Goal: Information Seeking & Learning: Learn about a topic

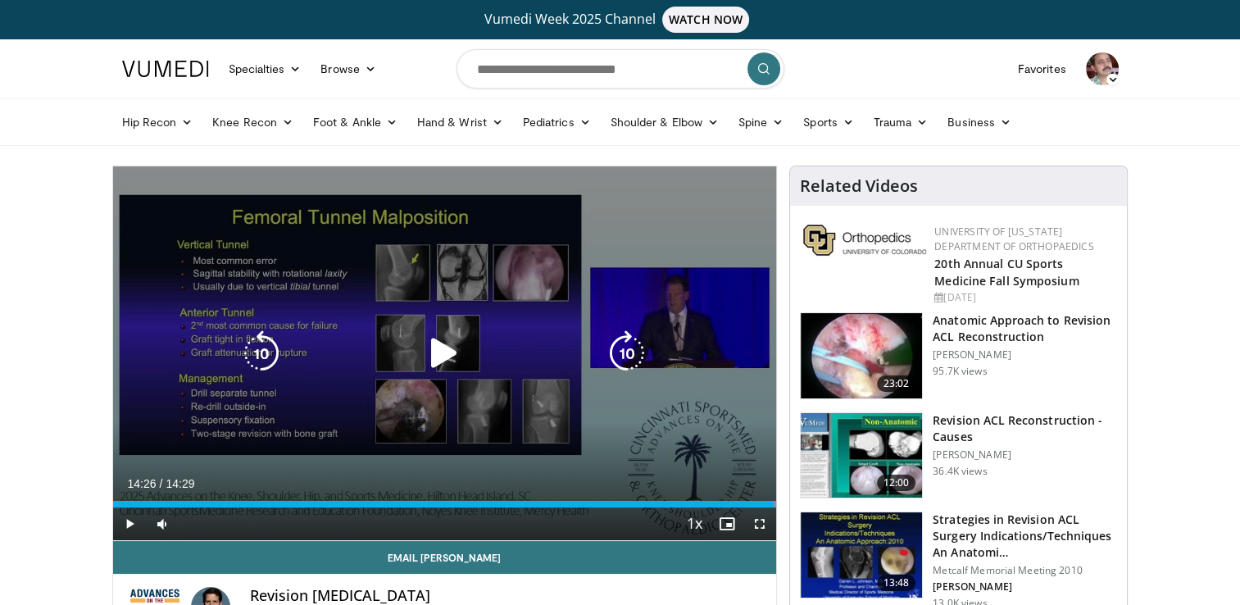
click at [256, 353] on icon "Video Player" at bounding box center [261, 353] width 46 height 46
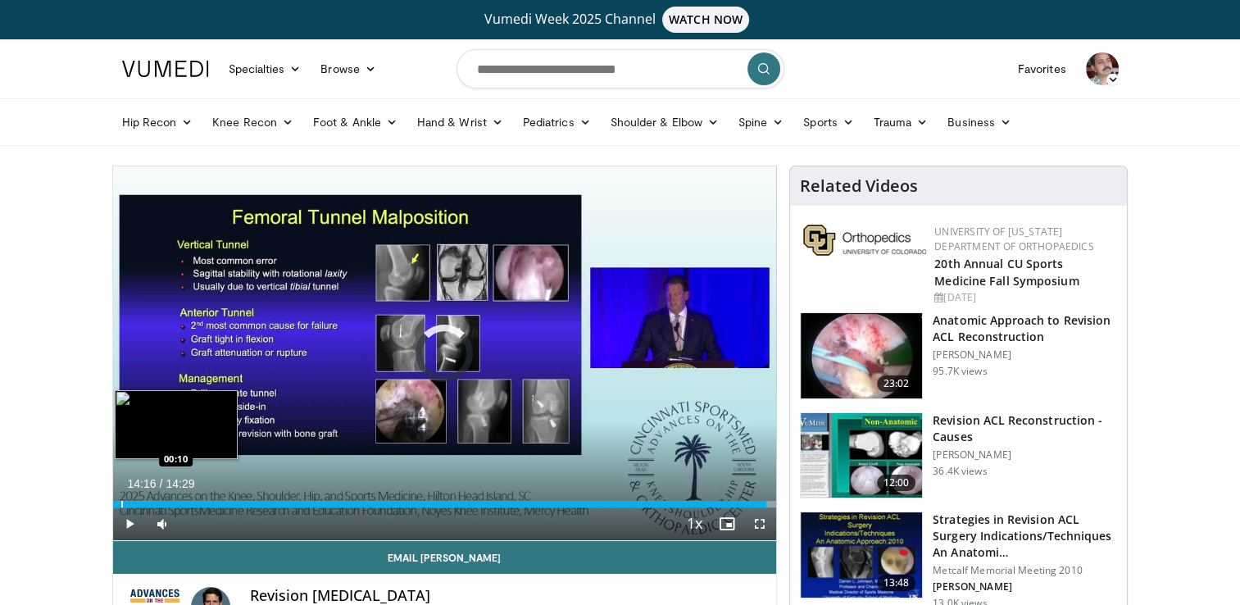
click at [121, 501] on div "Progress Bar" at bounding box center [122, 504] width 2 height 7
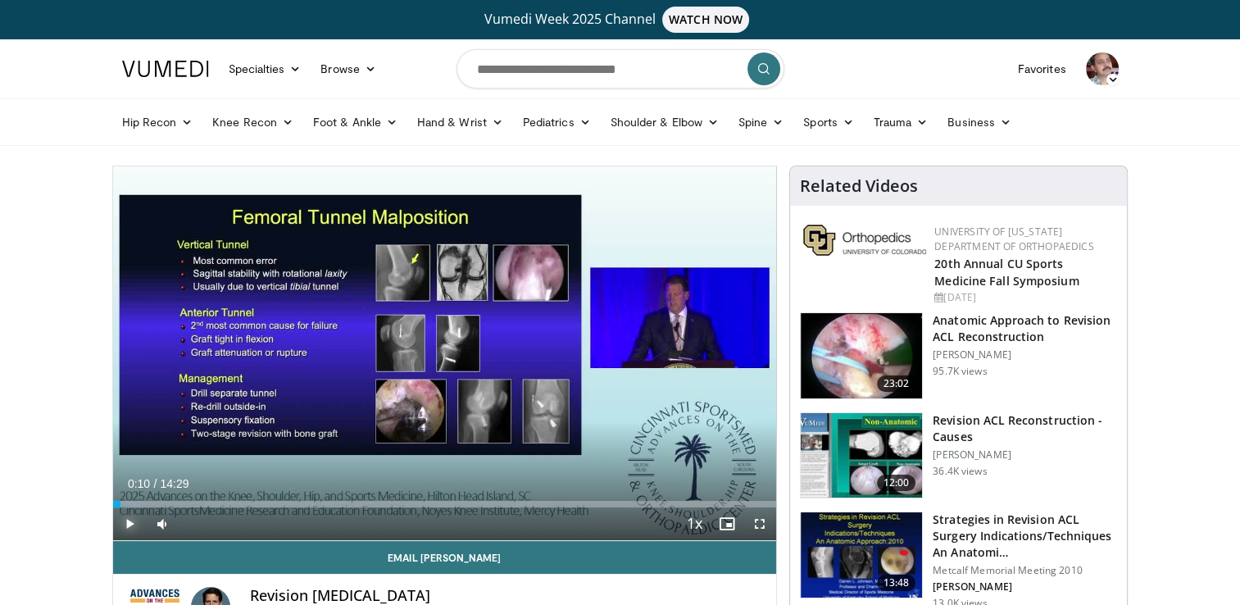
click at [131, 517] on span "Video Player" at bounding box center [129, 523] width 33 height 33
click at [760, 517] on span "Video Player" at bounding box center [759, 523] width 33 height 33
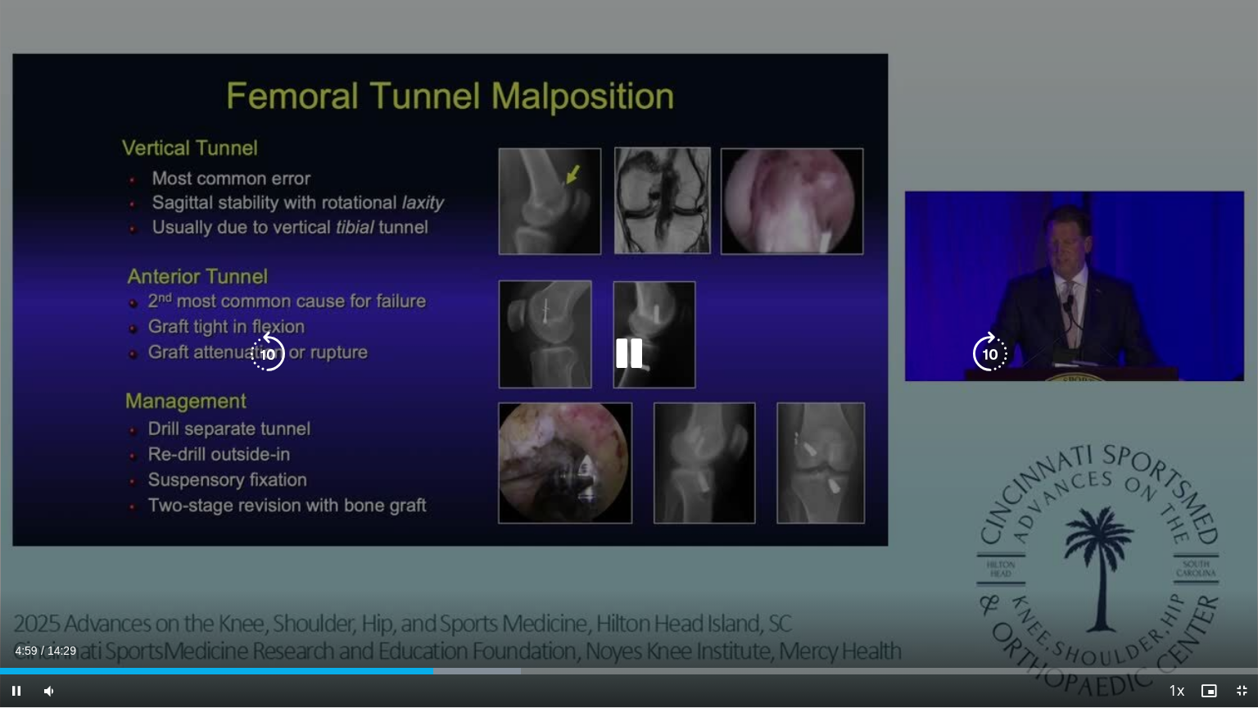
click at [174, 565] on div "10 seconds Tap to unmute" at bounding box center [629, 353] width 1258 height 707
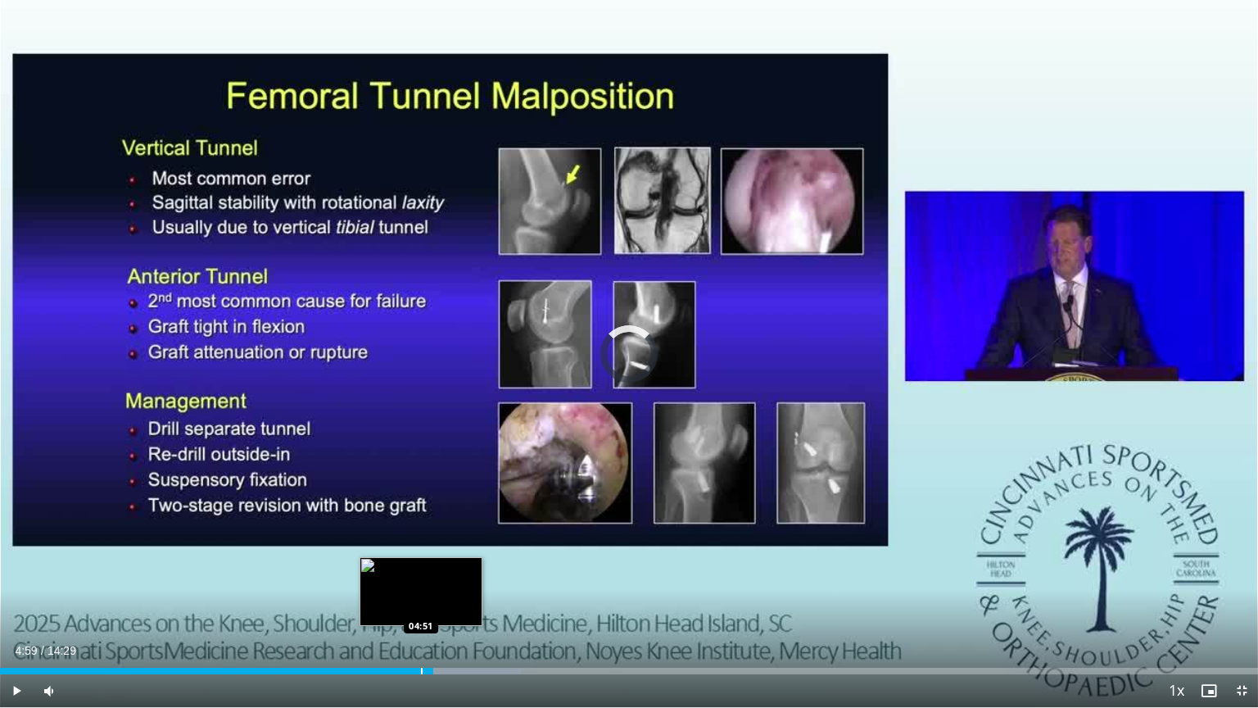
click at [421, 604] on div "Progress Bar" at bounding box center [422, 671] width 2 height 7
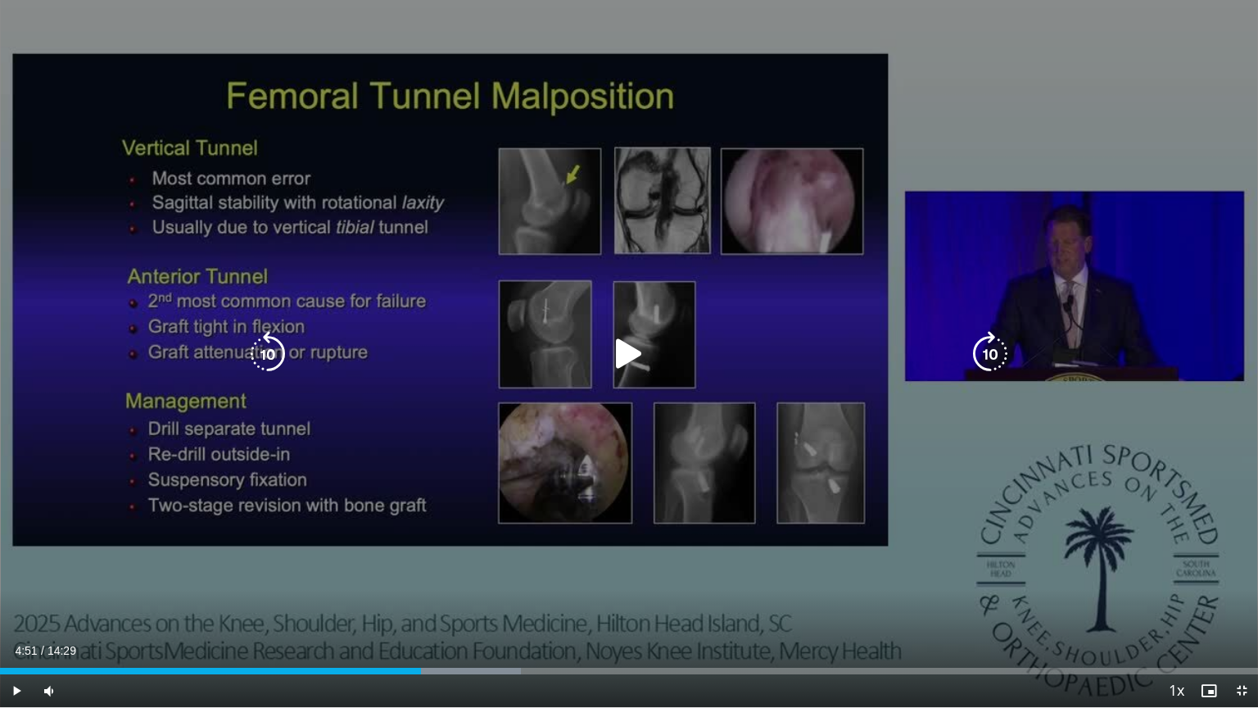
click at [198, 586] on div "10 seconds Tap to unmute" at bounding box center [629, 353] width 1258 height 707
click at [63, 435] on div "10 seconds Tap to unmute" at bounding box center [629, 353] width 1258 height 707
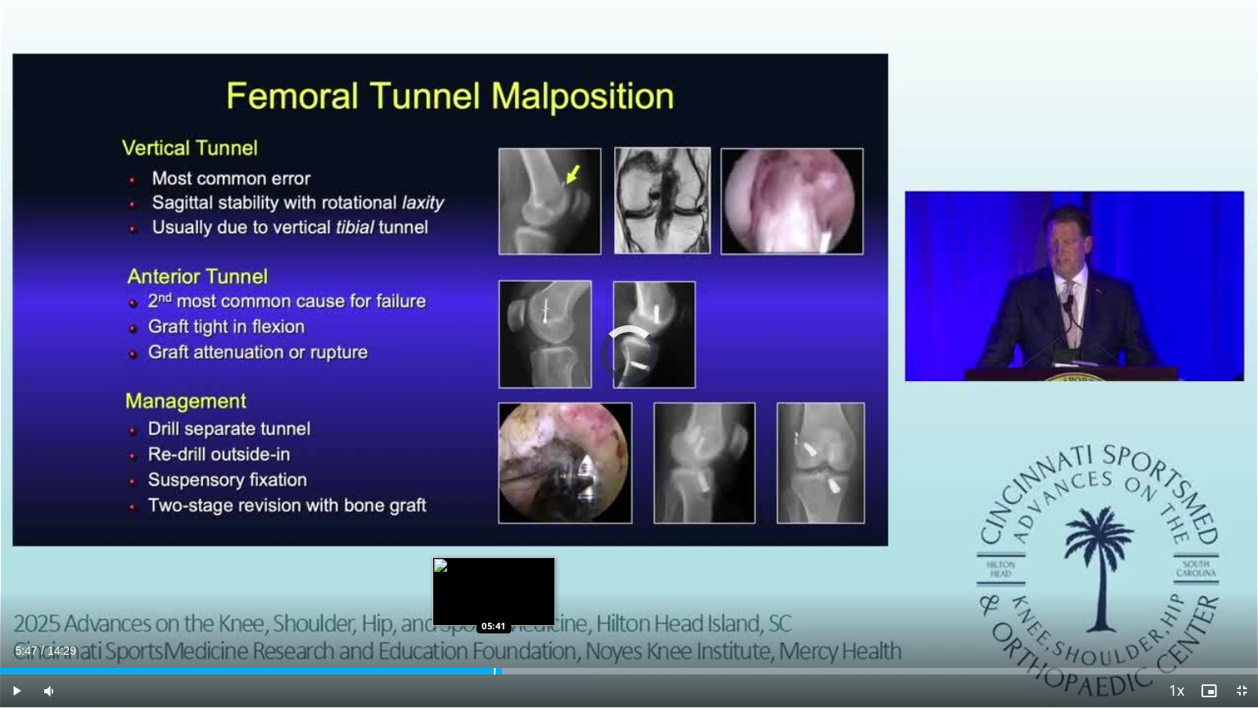
click at [494, 604] on div "Progress Bar" at bounding box center [495, 671] width 2 height 7
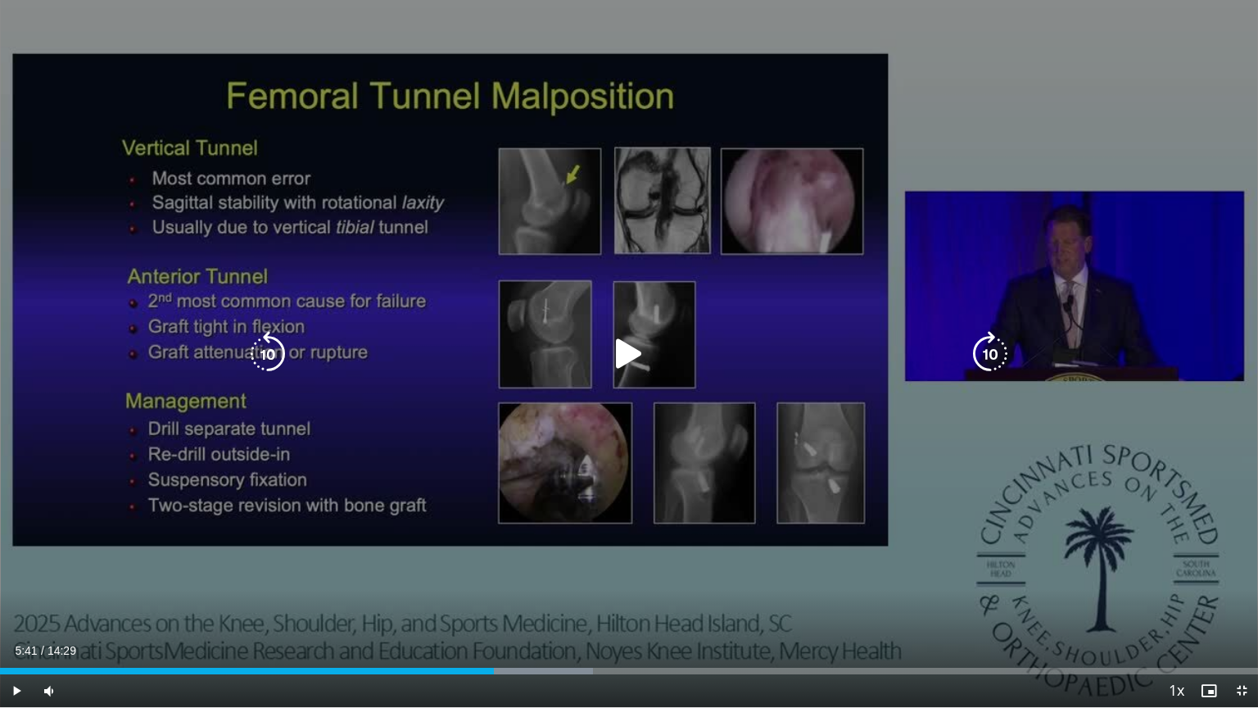
click at [348, 259] on div "10 seconds Tap to unmute" at bounding box center [629, 353] width 1258 height 707
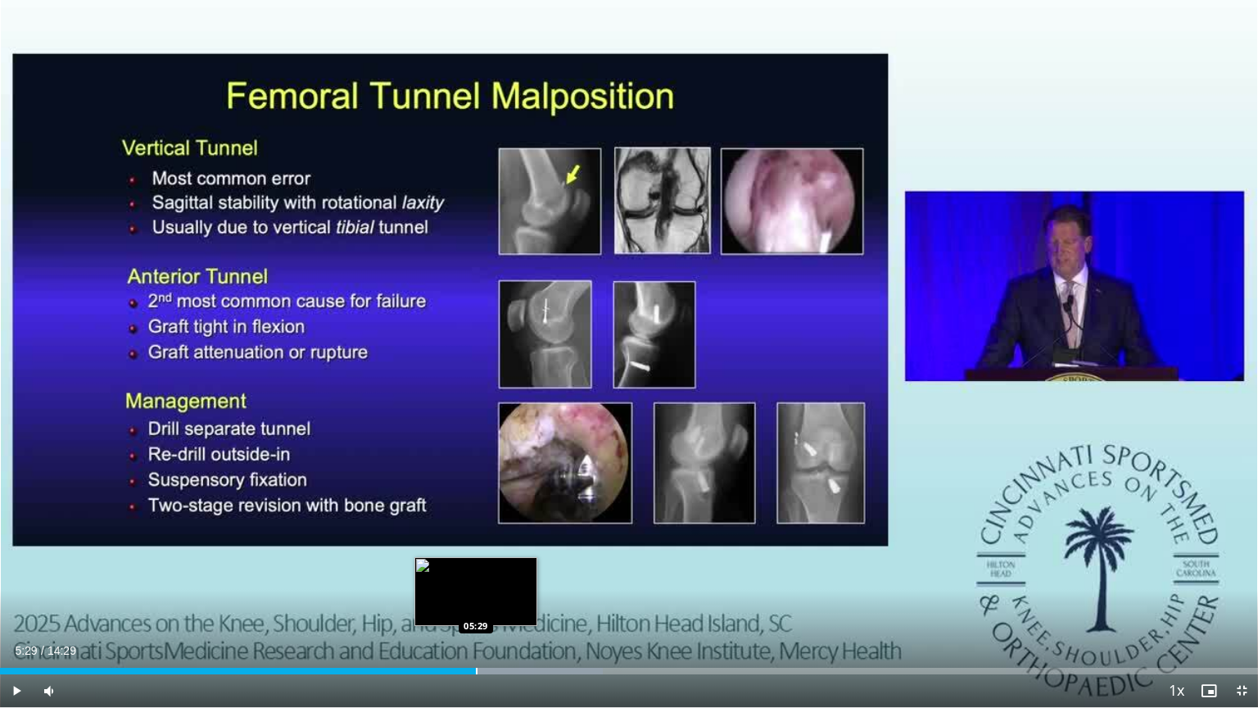
click at [476, 604] on div "Progress Bar" at bounding box center [477, 671] width 2 height 7
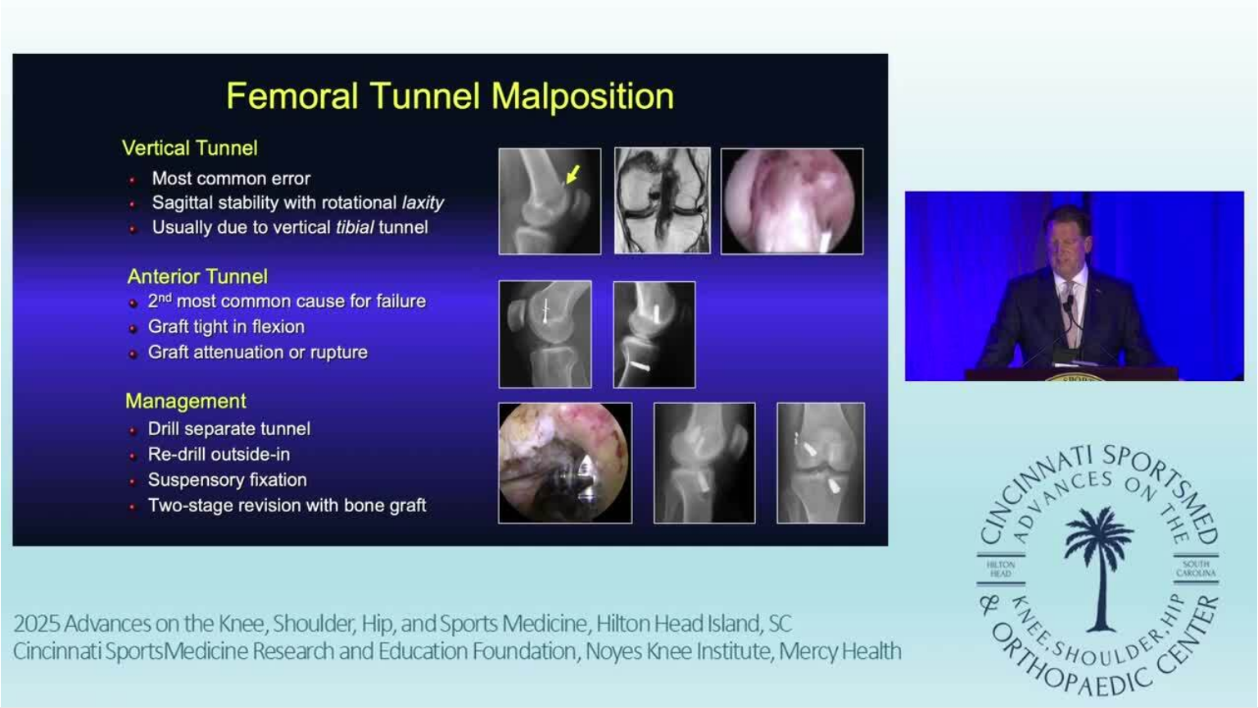
click at [444, 269] on div "10 seconds Tap to unmute" at bounding box center [629, 353] width 1258 height 707
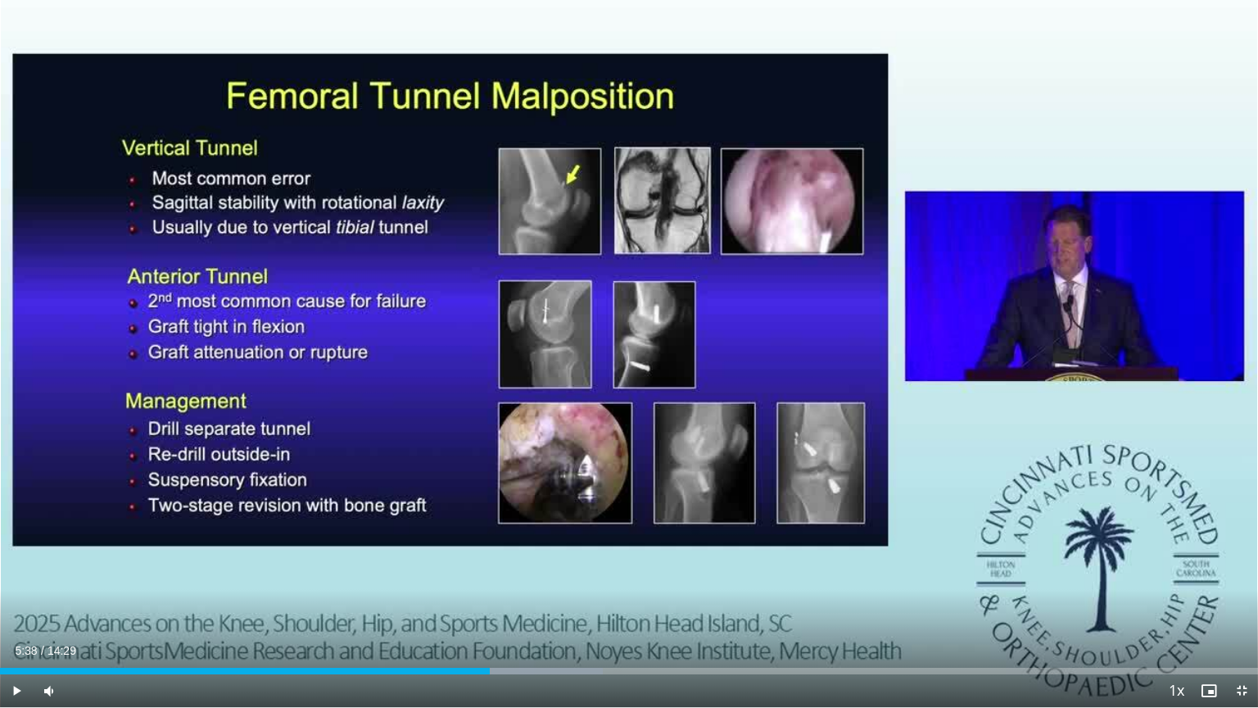
click at [444, 269] on div "10 seconds Tap to unmute" at bounding box center [629, 353] width 1258 height 707
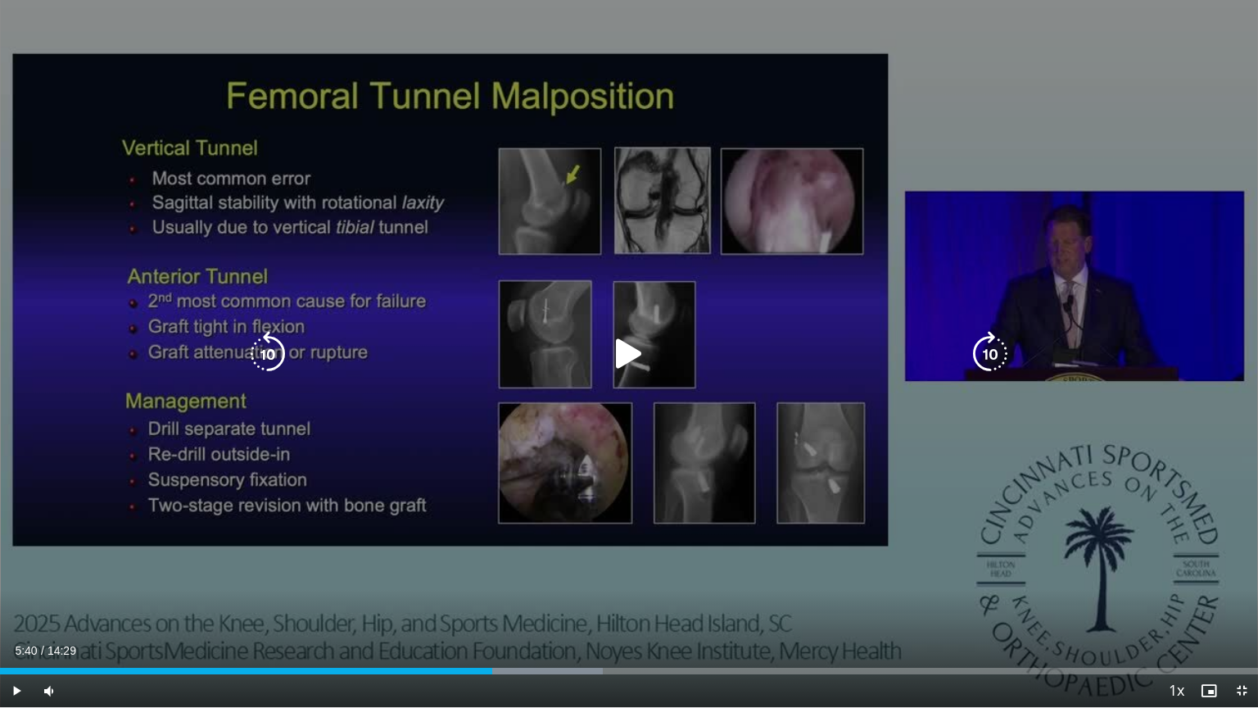
click at [449, 252] on div "10 seconds Tap to unmute" at bounding box center [629, 353] width 1258 height 707
click at [814, 369] on div "Video Player" at bounding box center [629, 354] width 755 height 33
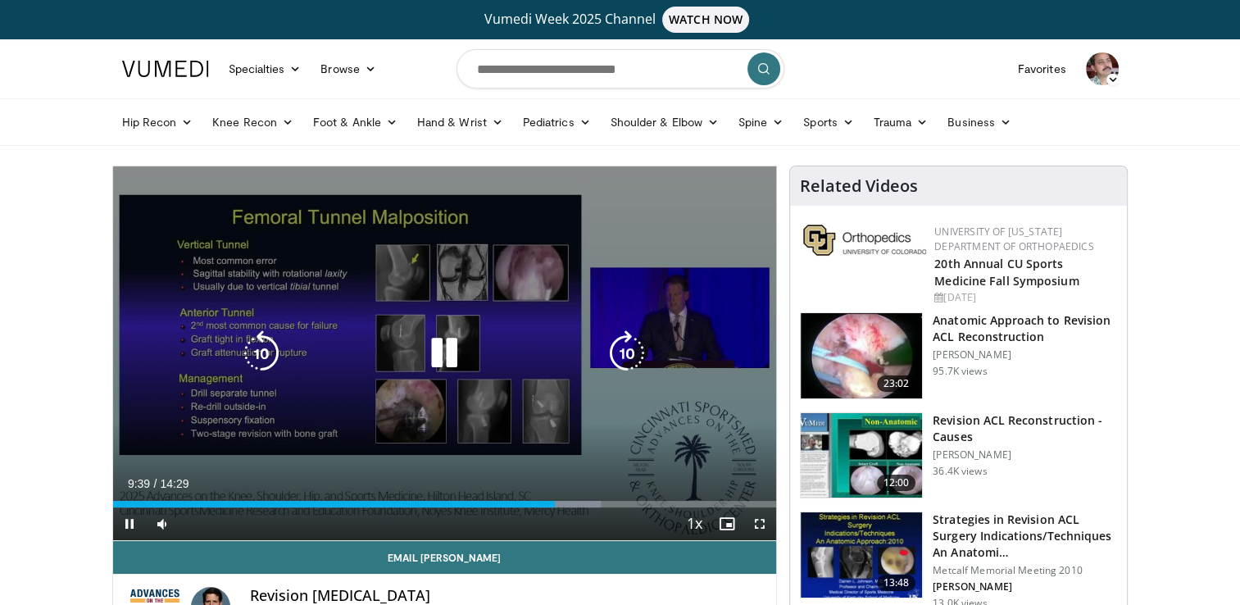
click at [438, 241] on div "10 seconds Tap to unmute" at bounding box center [445, 353] width 664 height 374
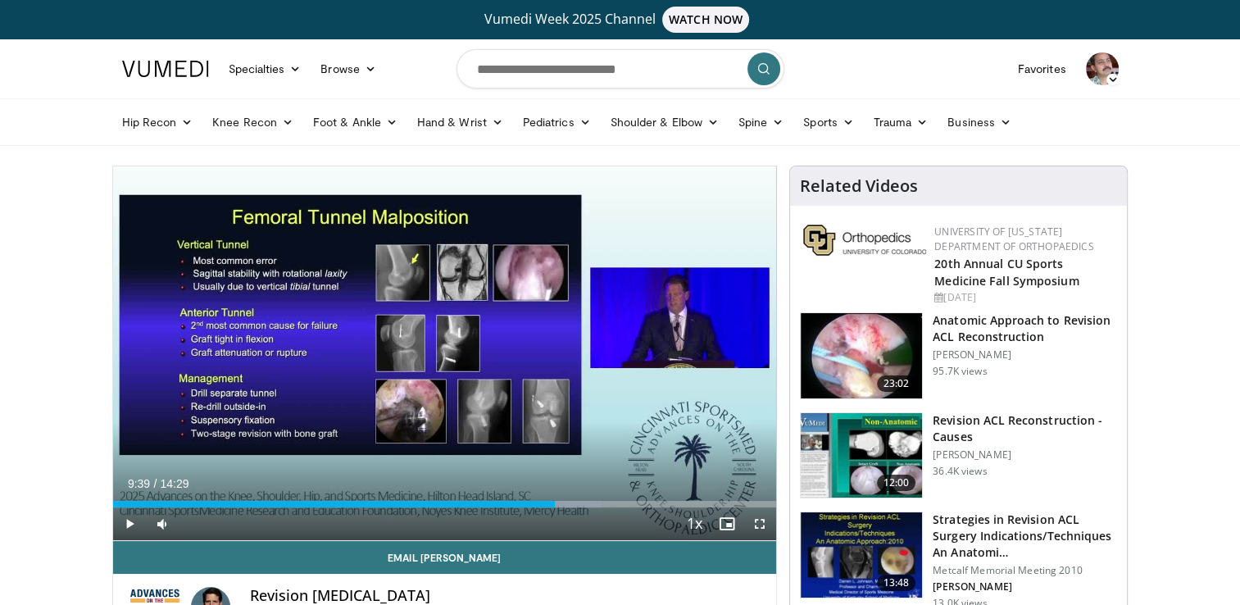
click at [955, 320] on h3 "Anatomic Approach to Revision ACL Reconstruction" at bounding box center [1024, 328] width 184 height 33
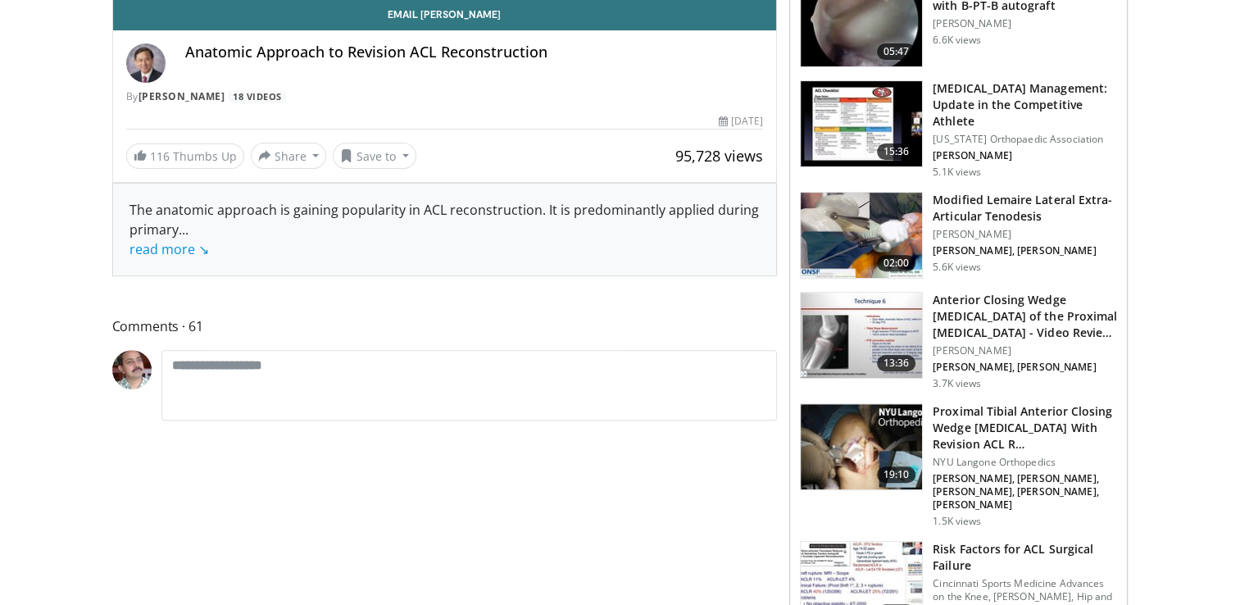
scroll to position [184, 0]
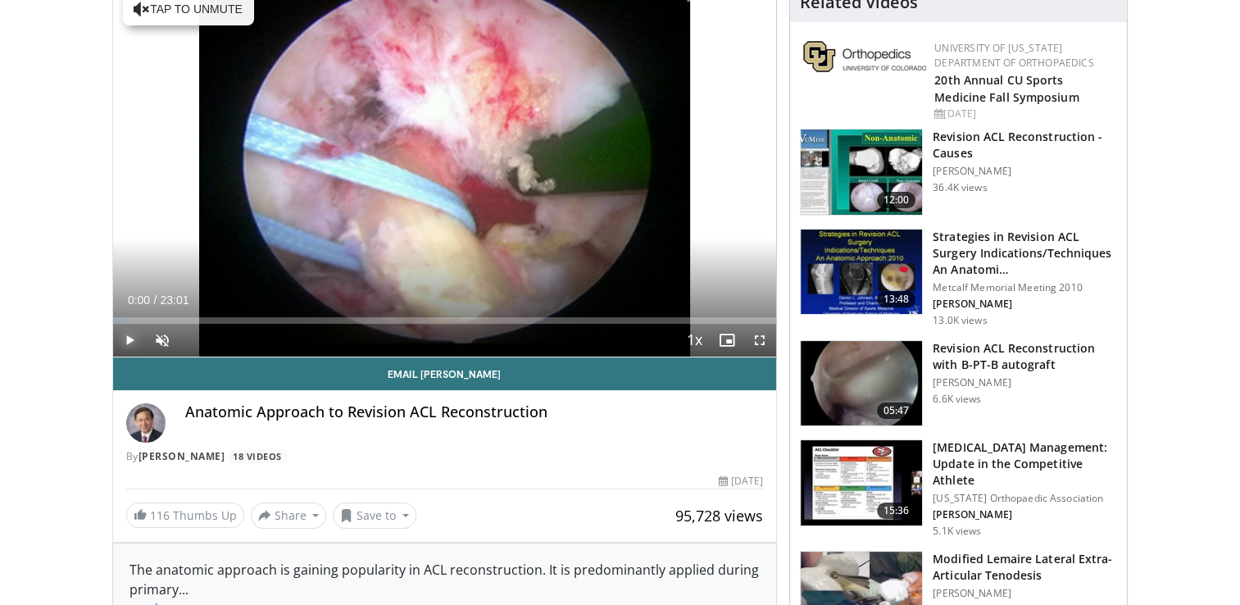
click at [130, 336] on span "Video Player" at bounding box center [129, 340] width 33 height 33
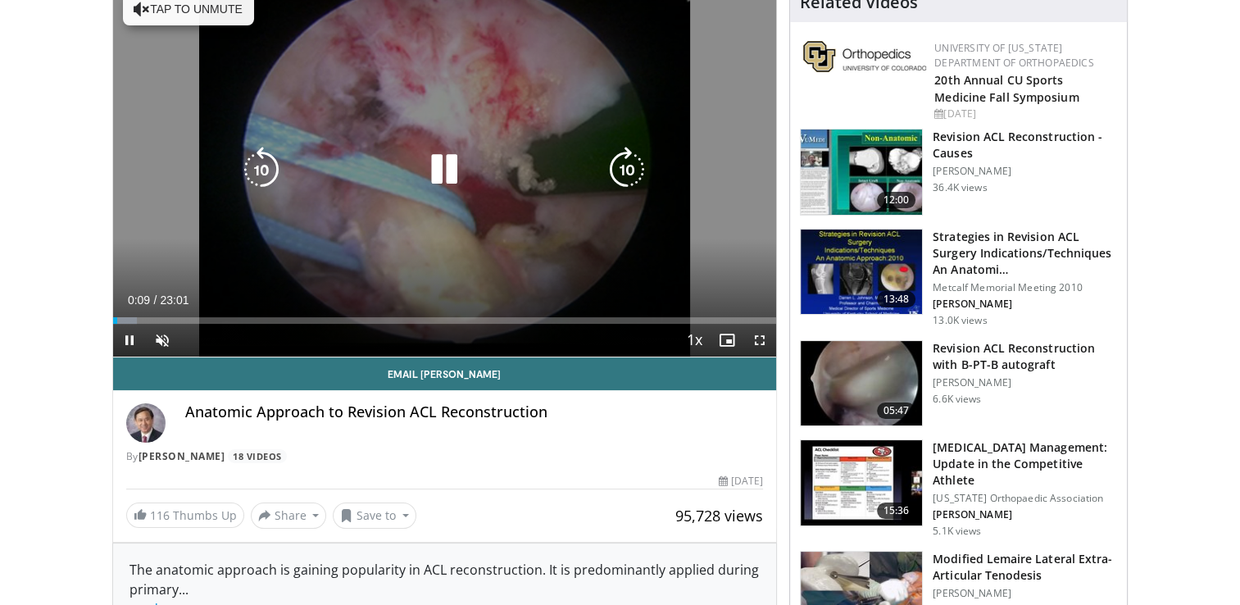
click at [624, 153] on icon "Video Player" at bounding box center [627, 170] width 46 height 46
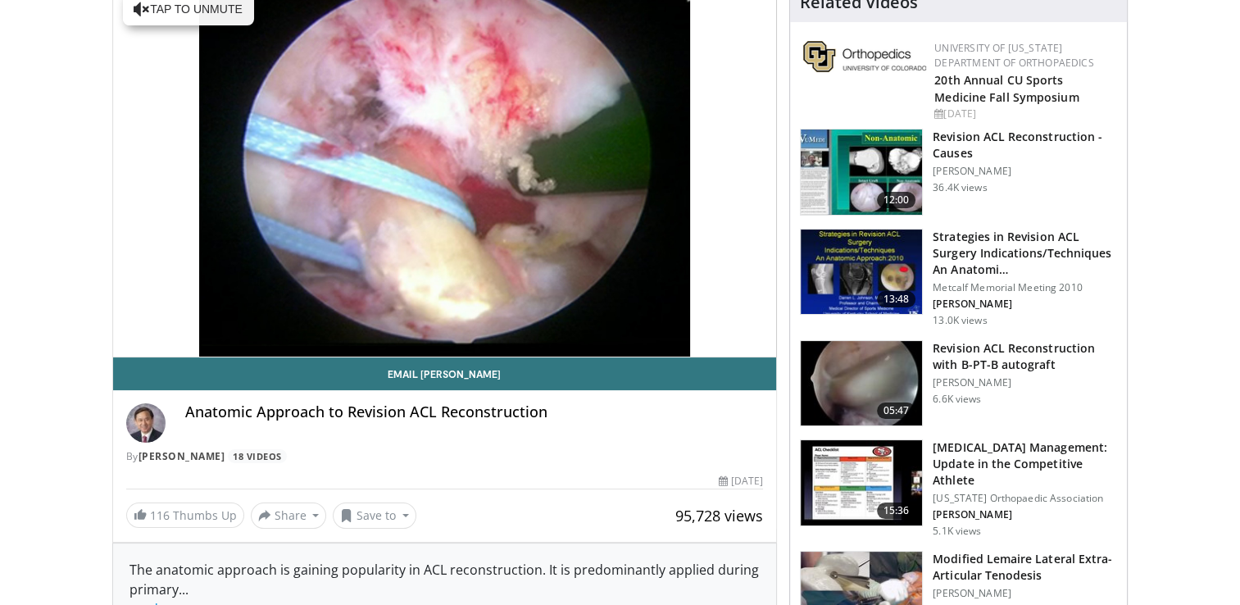
click at [205, 338] on div "30 seconds Tap to unmute" at bounding box center [445, 170] width 664 height 374
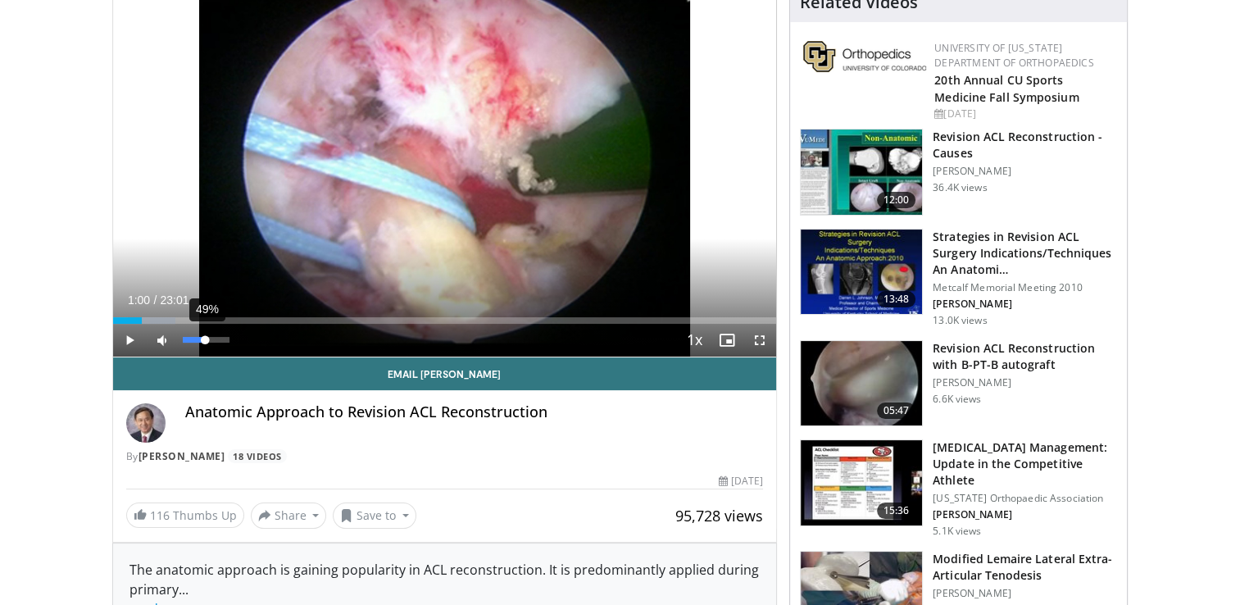
click at [205, 338] on div "49%" at bounding box center [206, 340] width 47 height 6
click at [220, 338] on div "79%" at bounding box center [206, 340] width 47 height 6
click at [128, 334] on span "Video Player" at bounding box center [129, 340] width 33 height 33
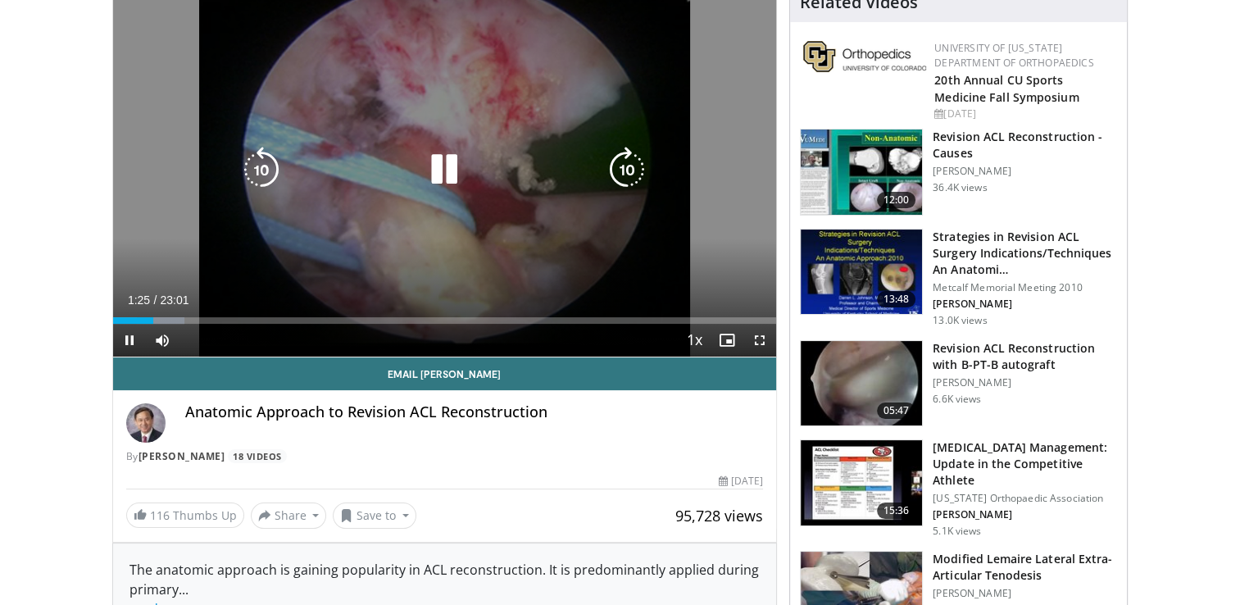
click at [206, 264] on div "30 seconds Tap to unmute" at bounding box center [445, 170] width 664 height 374
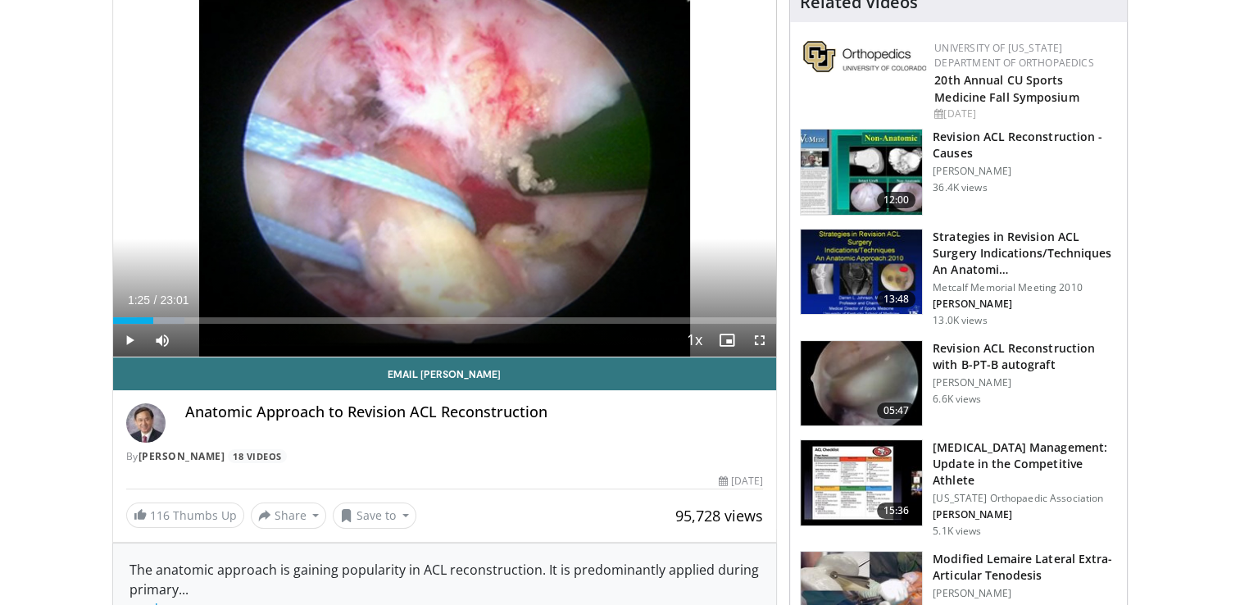
click at [206, 264] on div "30 seconds Tap to unmute" at bounding box center [445, 170] width 664 height 374
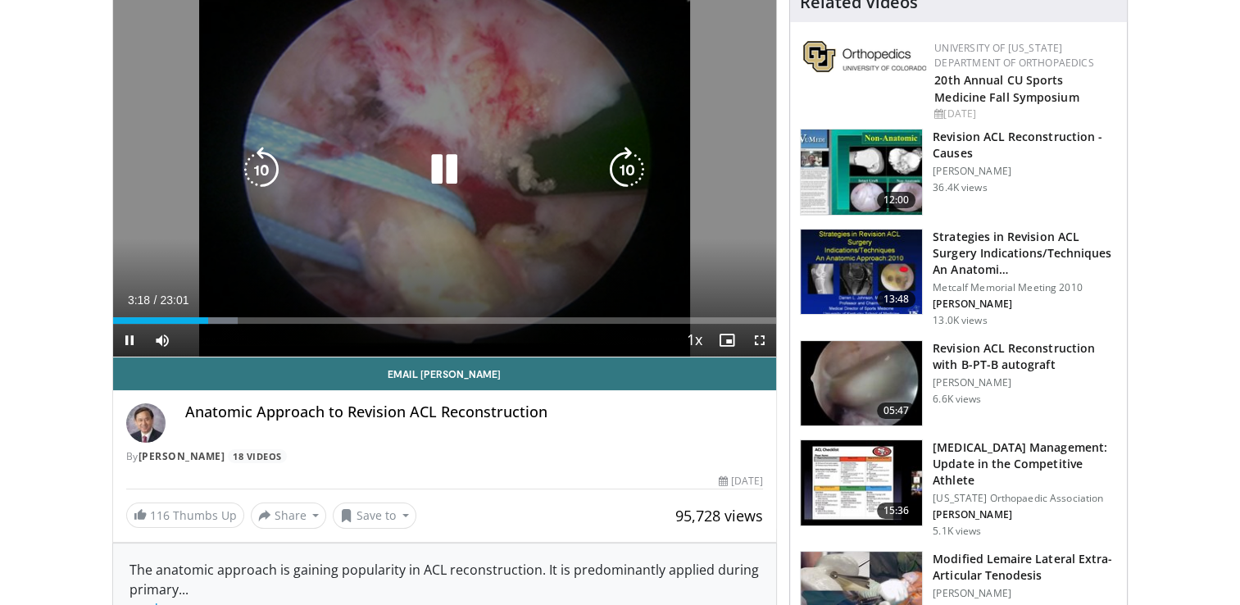
click at [698, 235] on div "30 seconds Tap to unmute" at bounding box center [445, 170] width 664 height 374
click at [540, 111] on div "30 seconds Tap to unmute" at bounding box center [445, 170] width 664 height 374
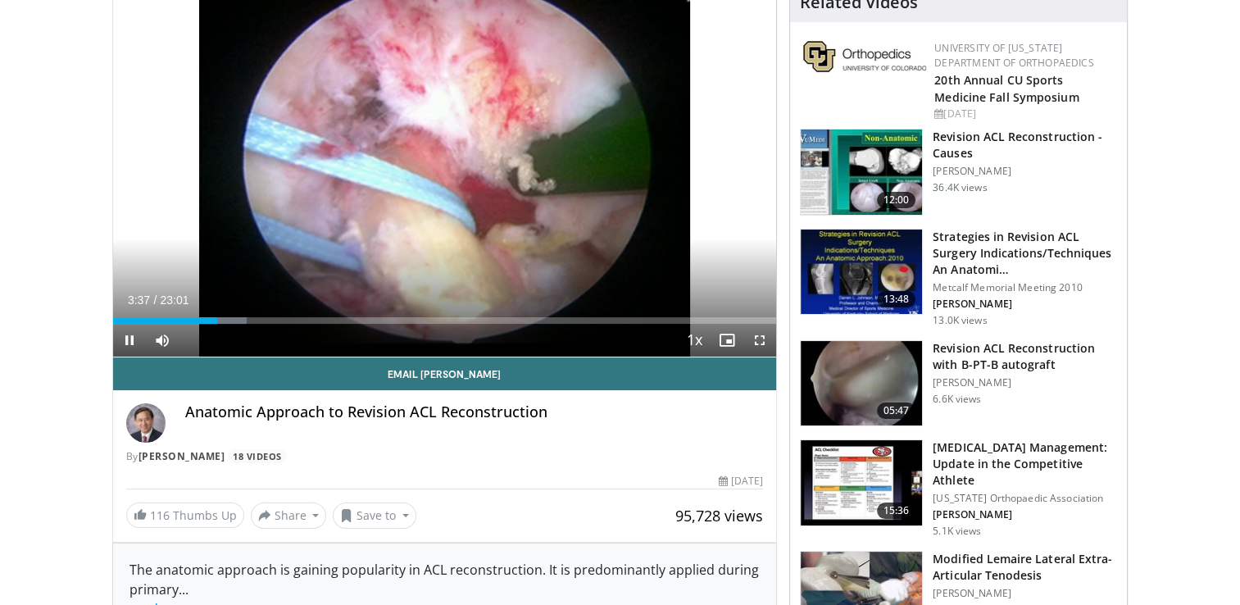
click at [540, 111] on div "30 seconds Tap to unmute" at bounding box center [445, 170] width 664 height 374
click at [862, 360] on img at bounding box center [860, 383] width 121 height 85
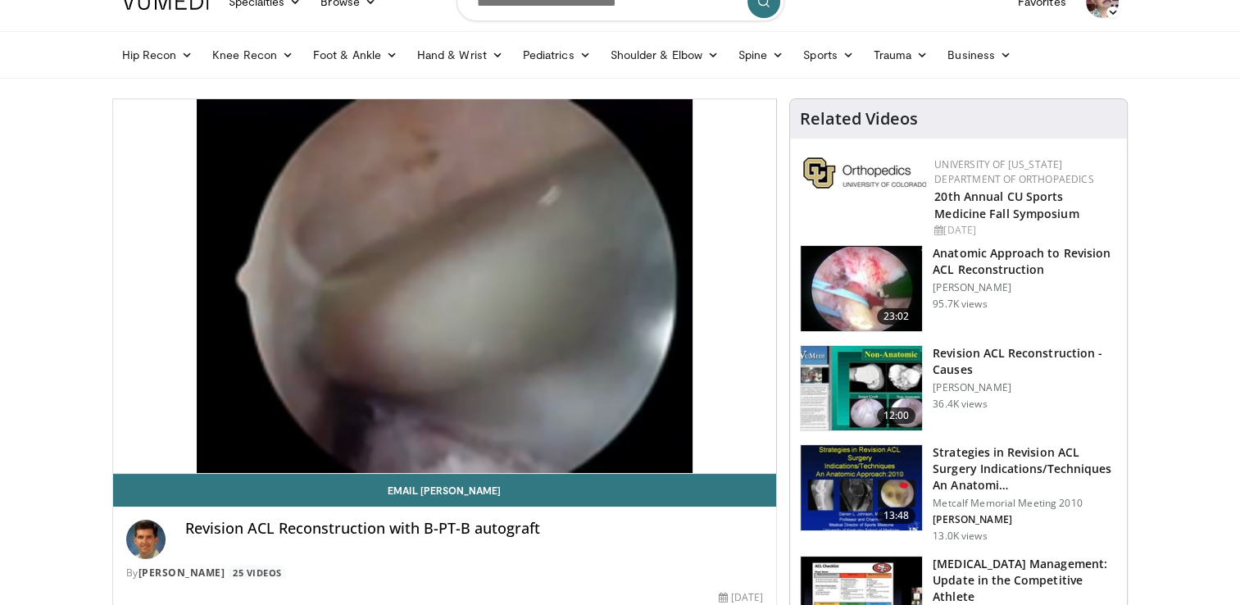
scroll to position [69, 0]
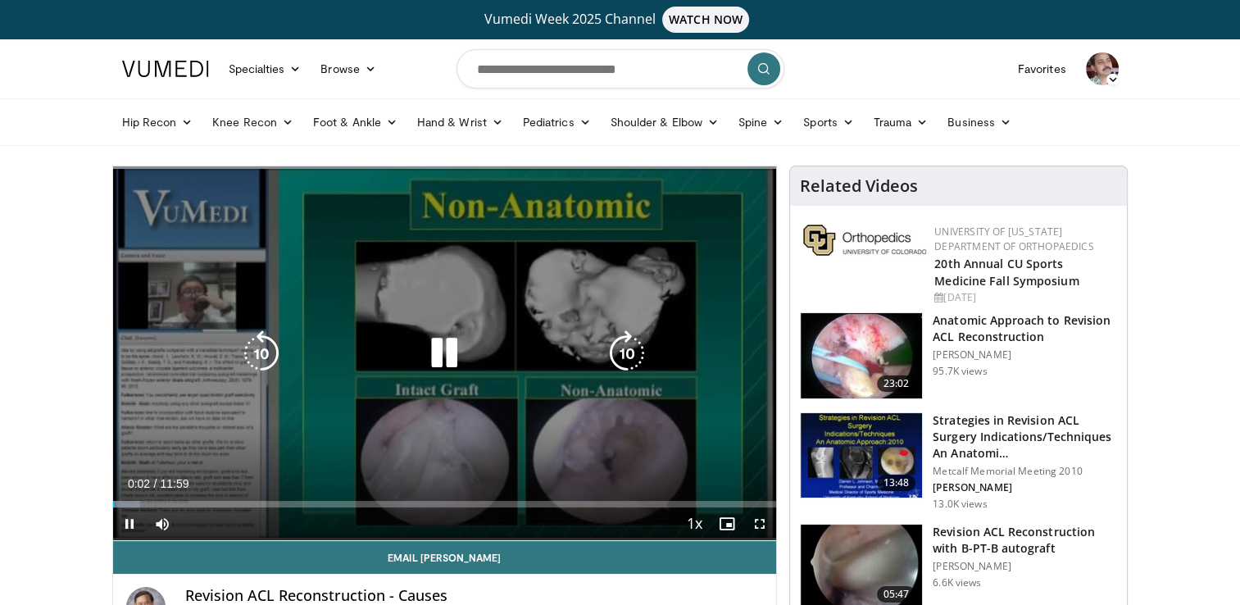
click at [422, 407] on div "10 seconds Tap to unmute" at bounding box center [445, 353] width 664 height 374
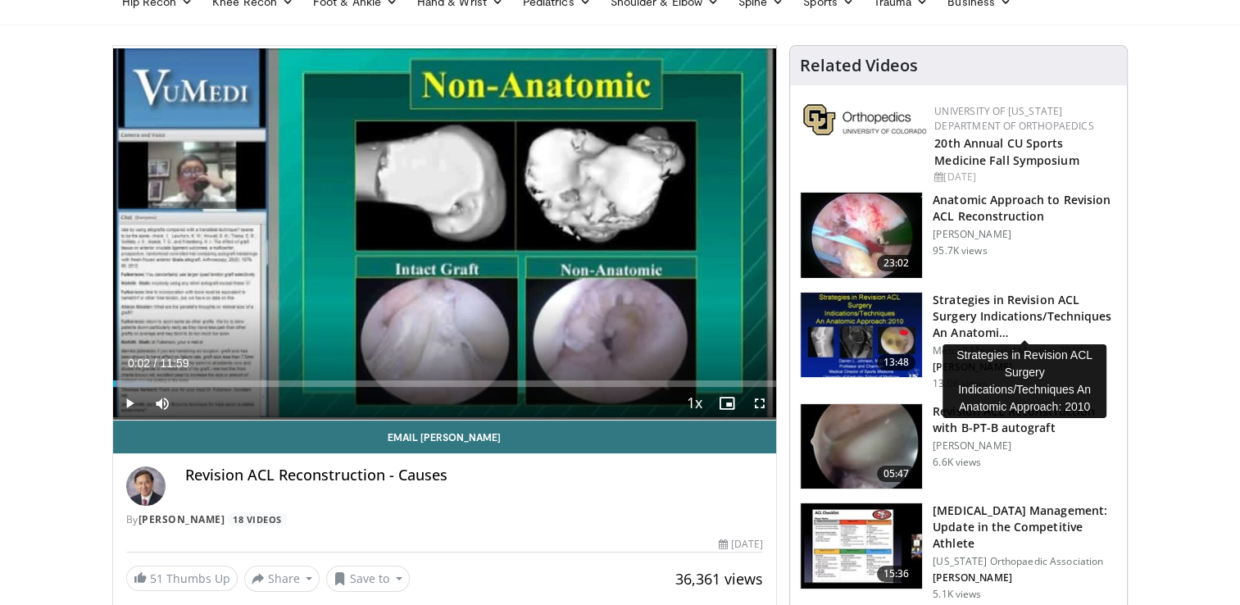
scroll to position [121, 0]
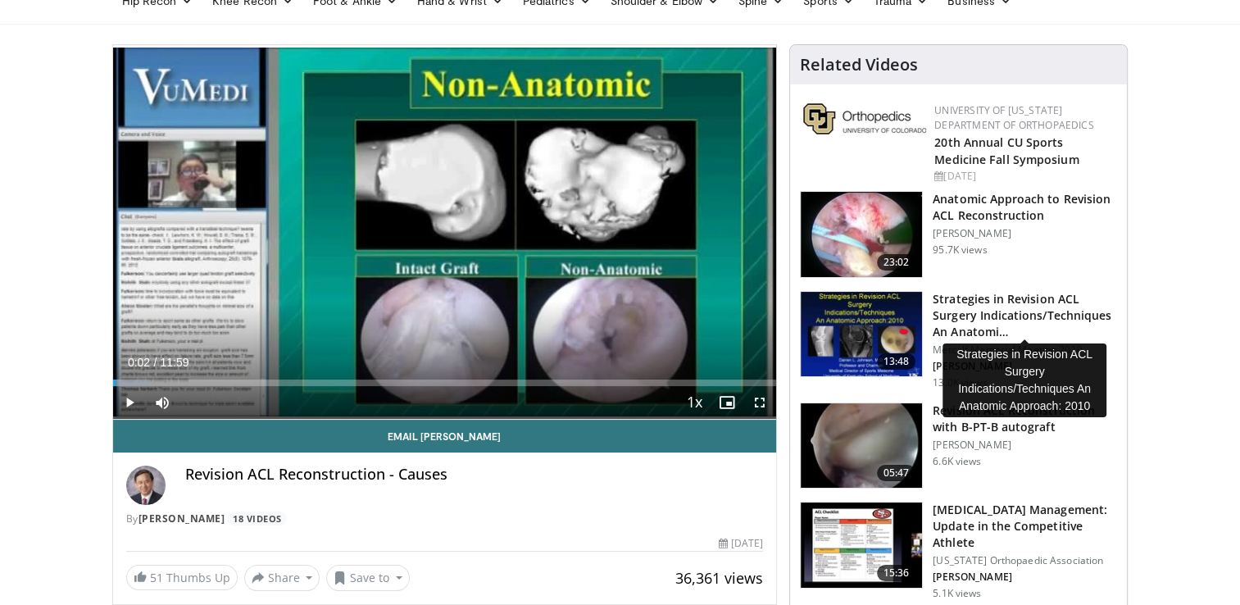
click at [968, 307] on h3 "Strategies in Revision ACL Surgery Indications/Techniques An Anatomi…" at bounding box center [1024, 315] width 184 height 49
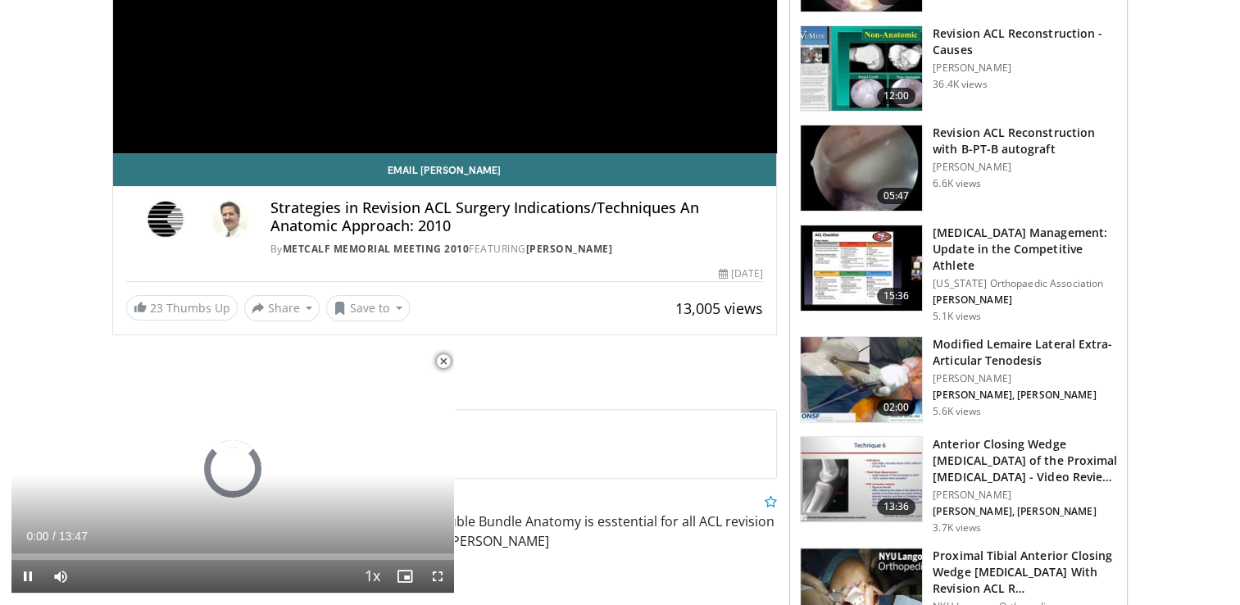
scroll to position [389, 0]
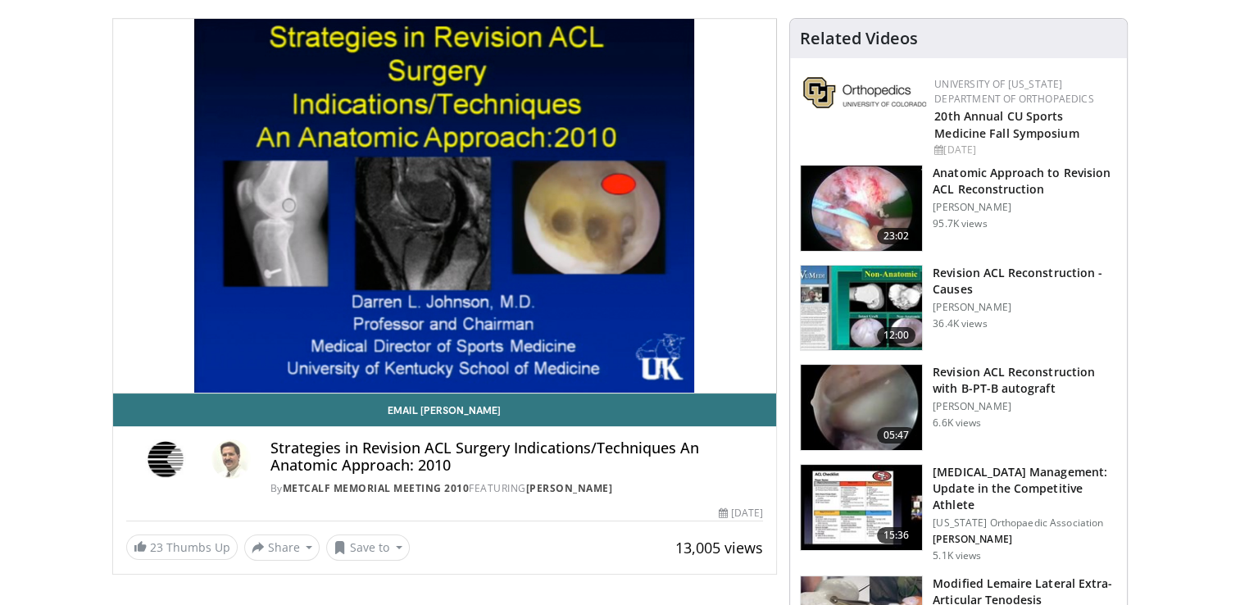
scroll to position [147, 0]
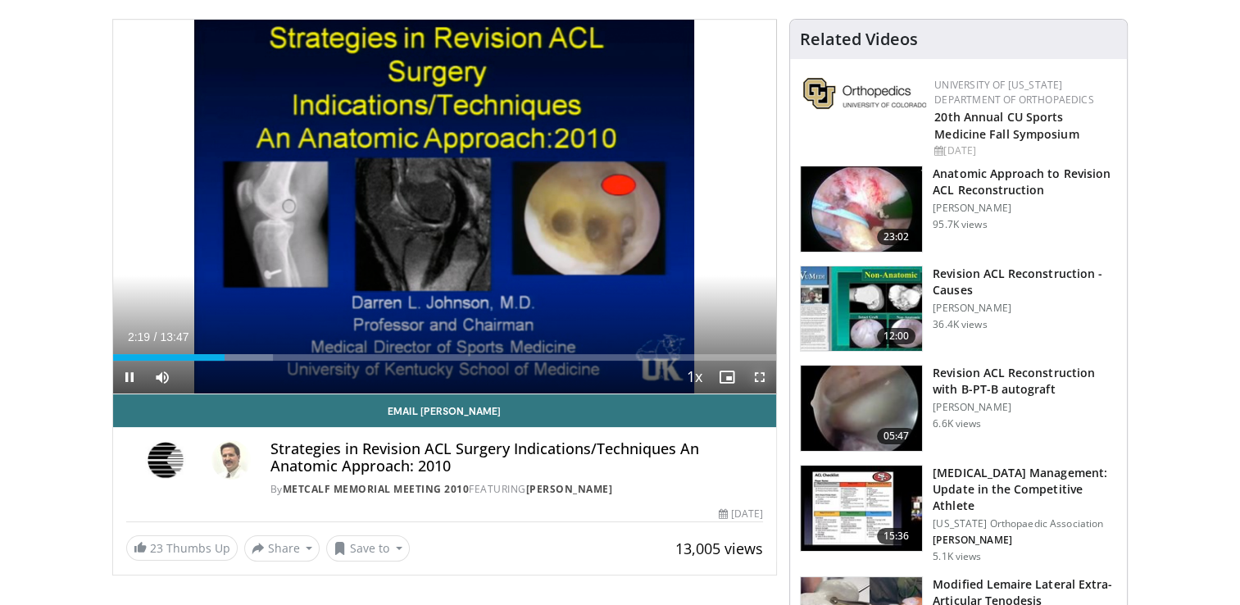
click at [756, 376] on span "Video Player" at bounding box center [759, 377] width 33 height 33
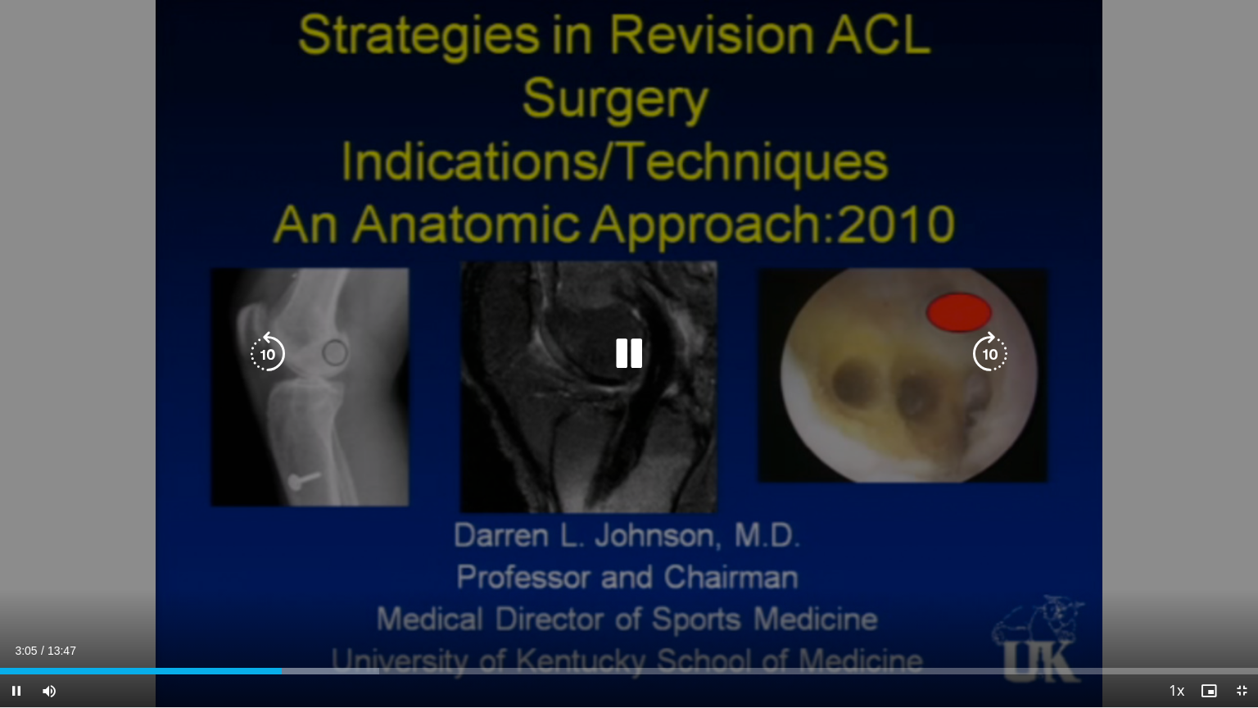
click at [1170, 445] on div "10 seconds Tap to unmute" at bounding box center [629, 353] width 1258 height 707
